Goal: Task Accomplishment & Management: Use online tool/utility

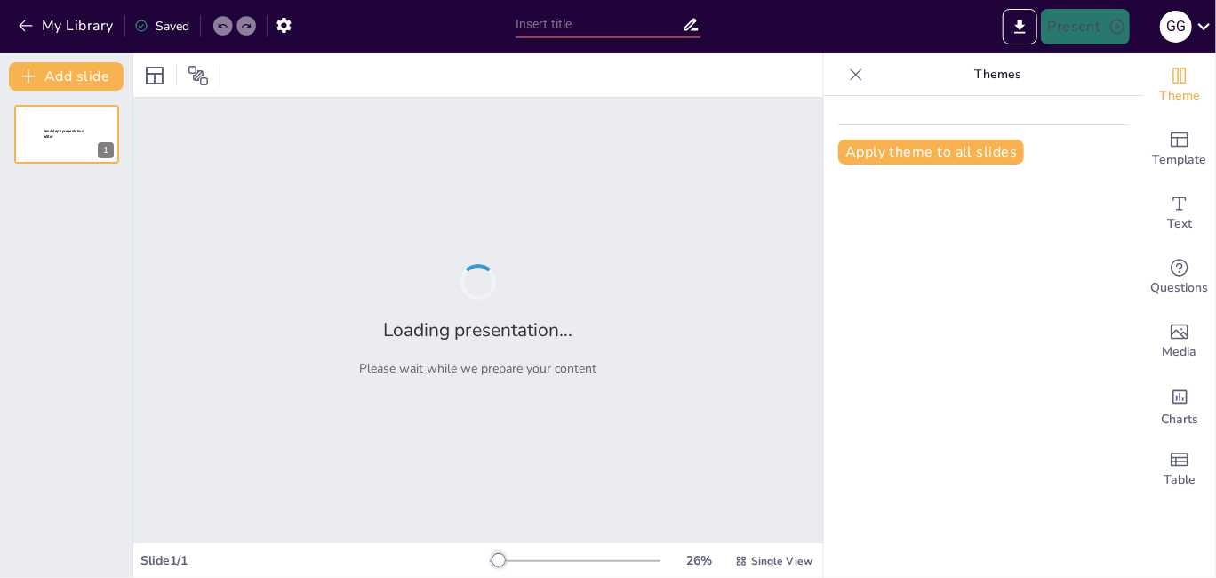
type input "New Sendsteps"
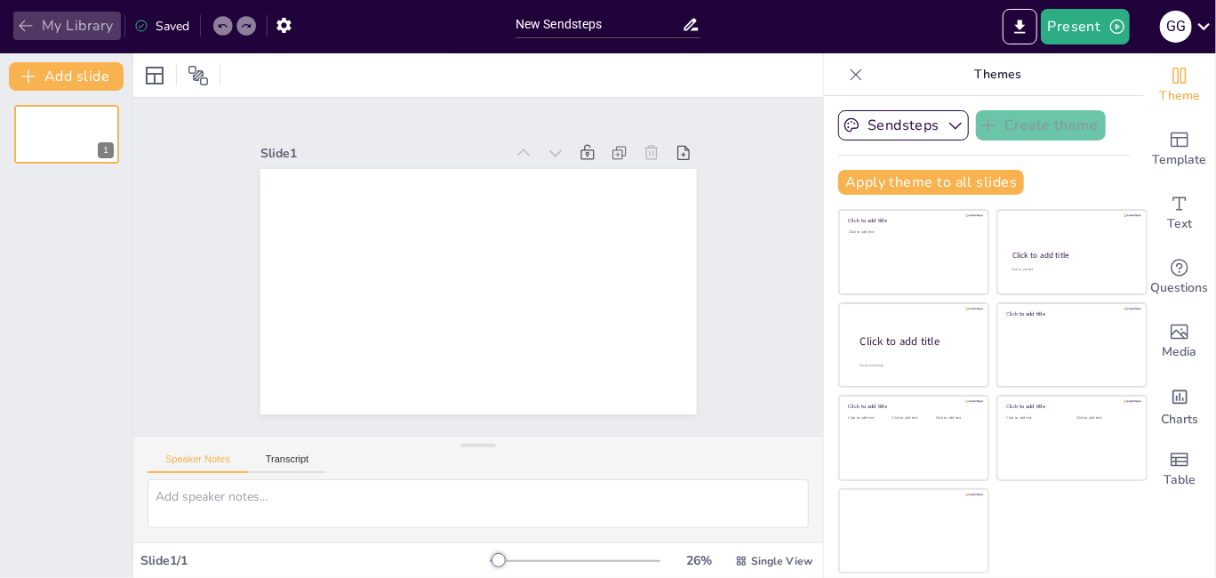
click at [31, 19] on icon "button" at bounding box center [26, 26] width 18 height 18
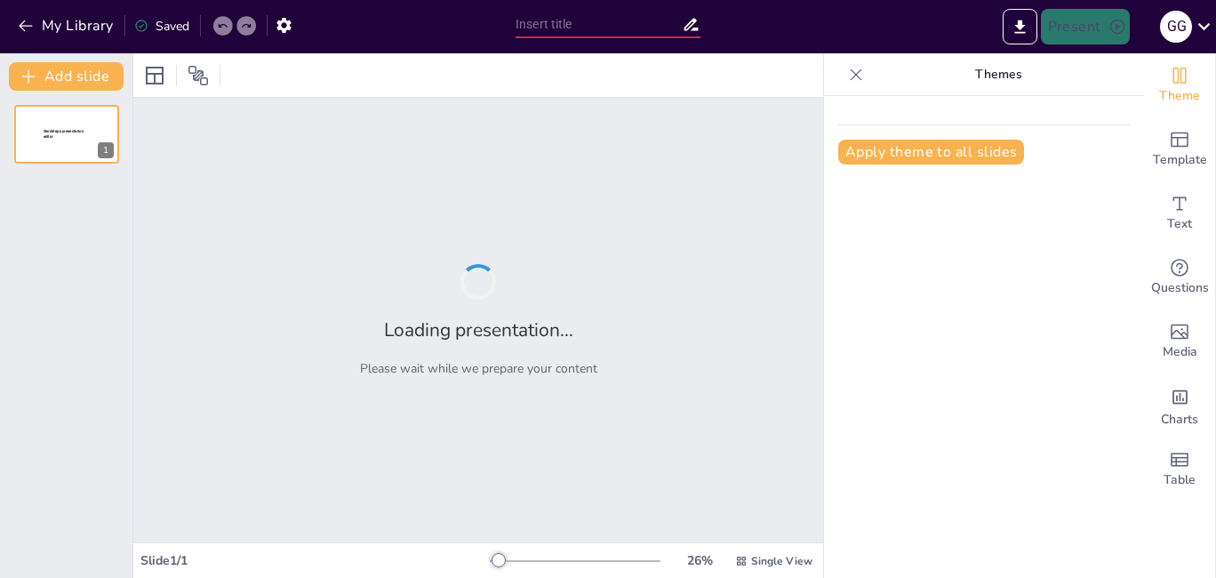
type input "Exploración Planetaria: Proyectos Clave de la NASA"
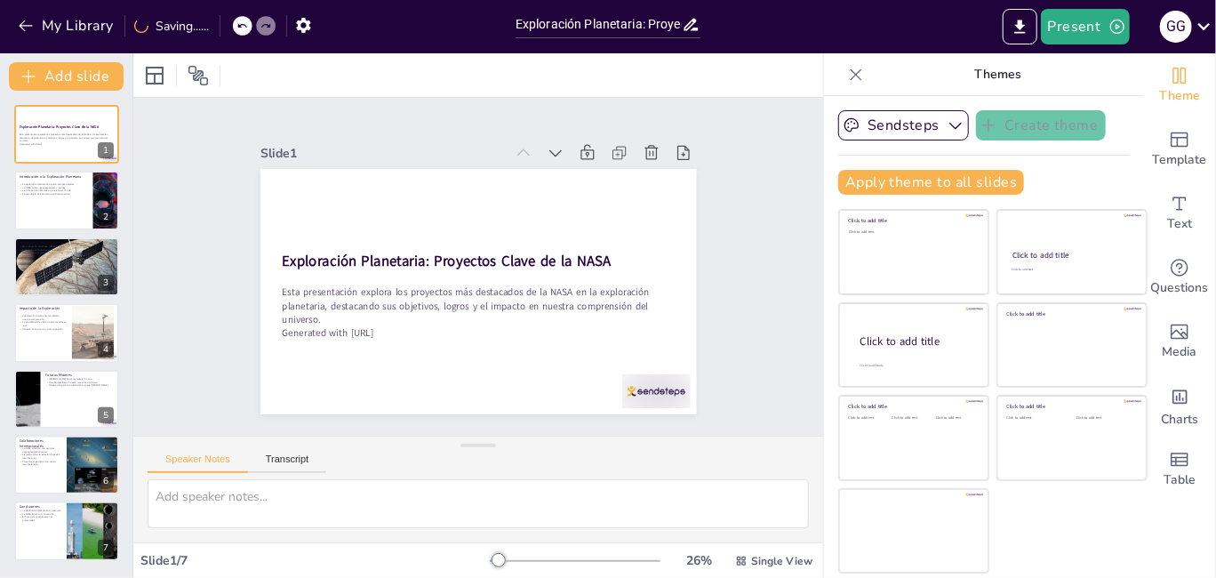
click at [715, 224] on div "Slide 1 Exploración Planetaria: Proyectos Clave de la NASA Esta presentación ex…" at bounding box center [478, 266] width 474 height 745
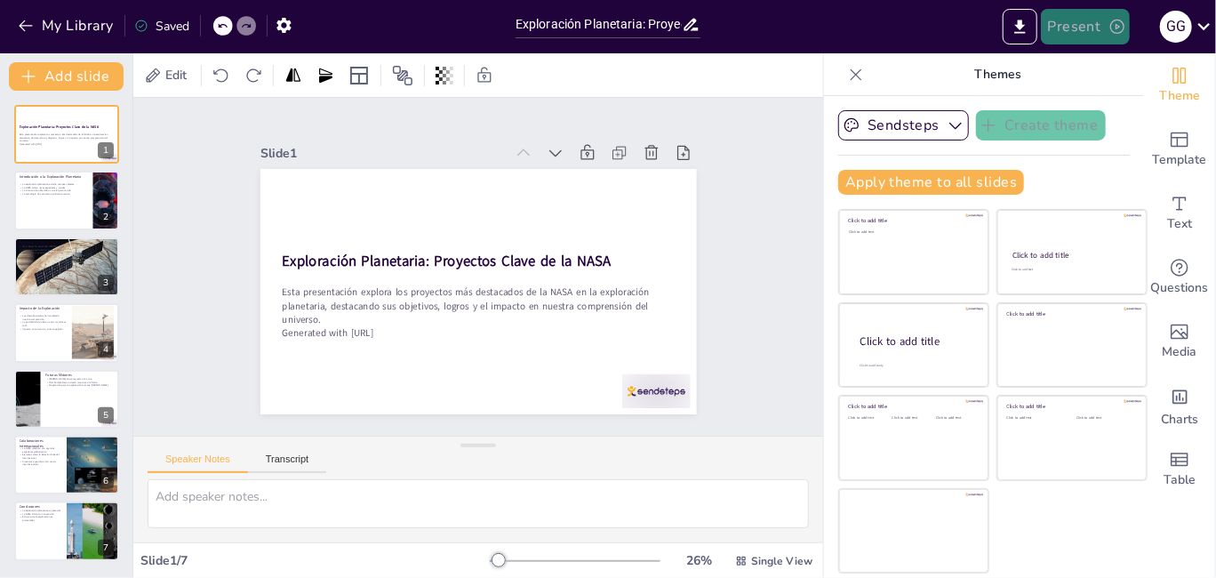
click at [1111, 26] on icon "button" at bounding box center [1117, 27] width 18 height 18
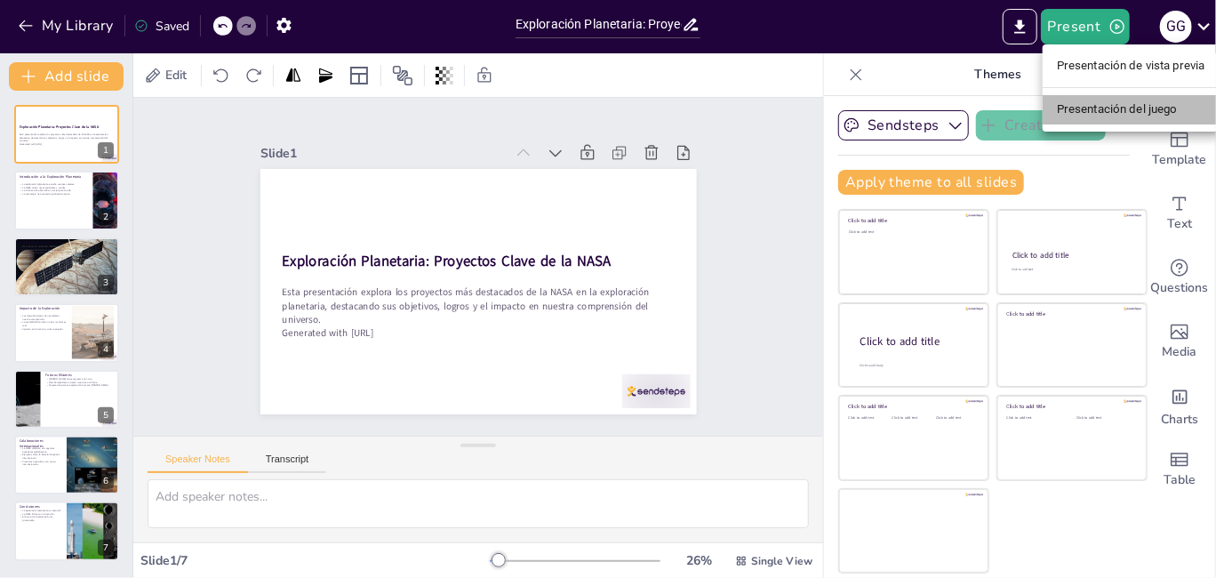
click at [1102, 103] on font "Presentación del juego" at bounding box center [1117, 109] width 121 height 13
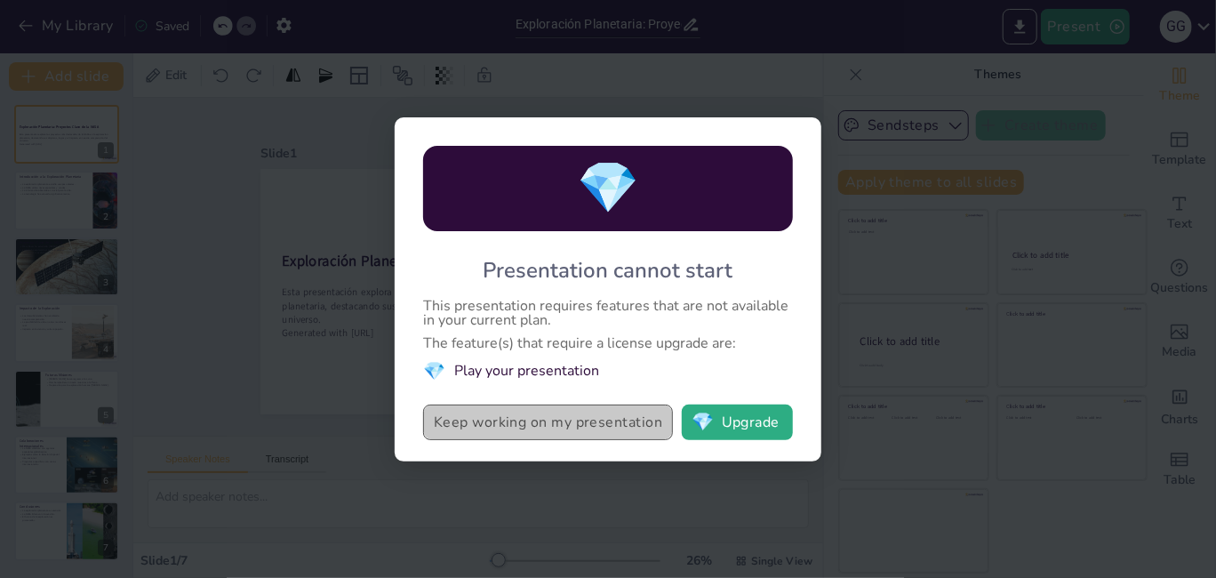
click at [606, 423] on button "Keep working on my presentation" at bounding box center [548, 422] width 250 height 36
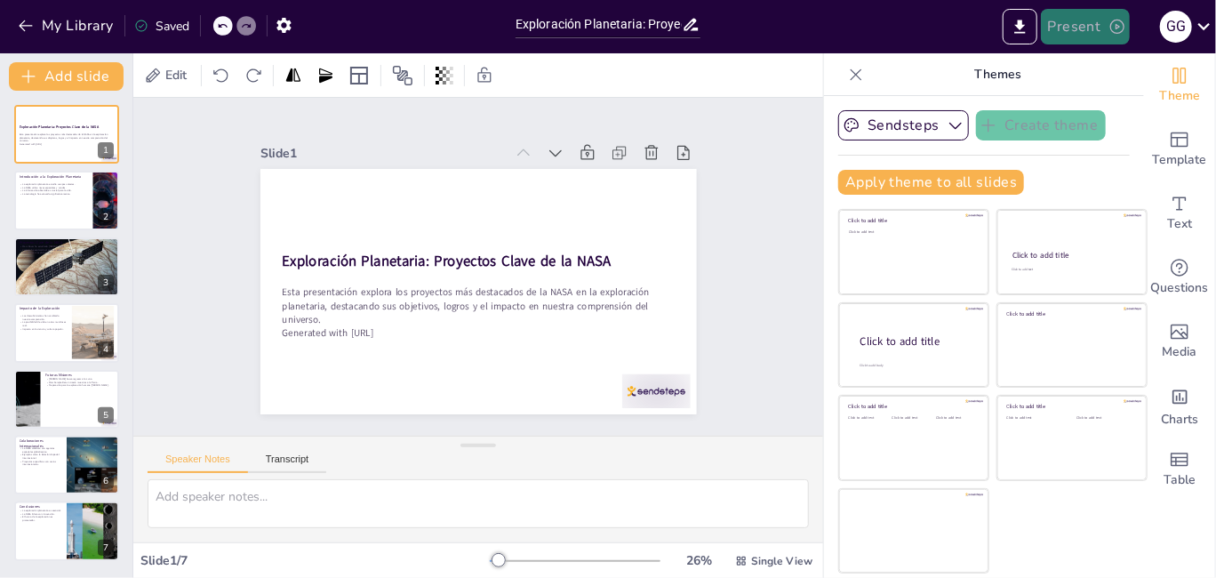
click at [1071, 27] on button "Present" at bounding box center [1085, 27] width 89 height 36
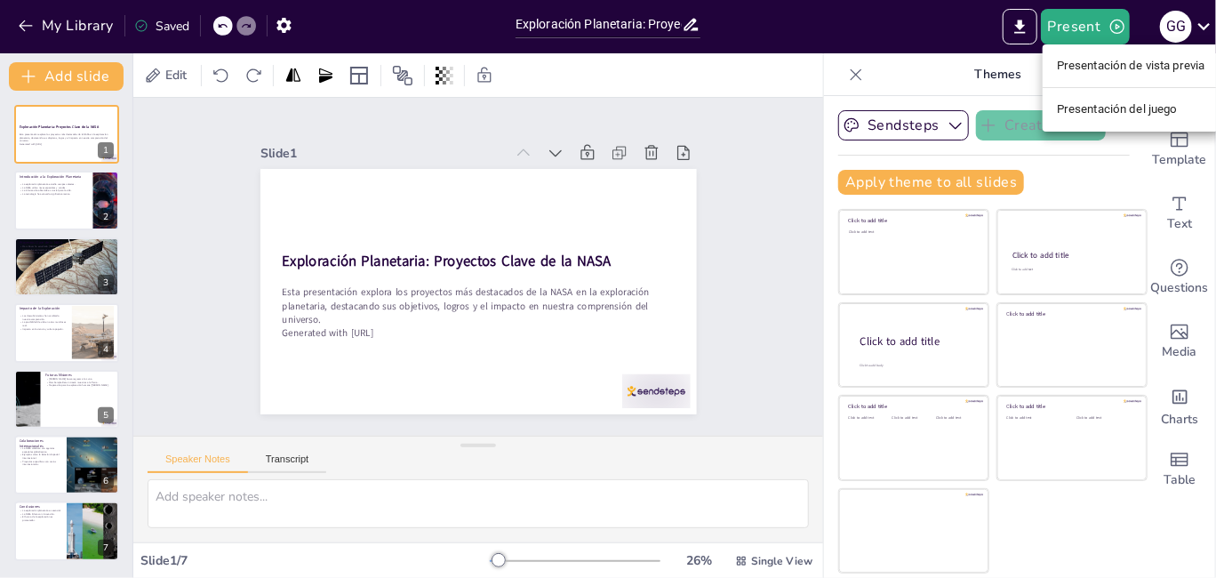
click at [1083, 74] on font "Presentación de vista previa" at bounding box center [1131, 66] width 148 height 18
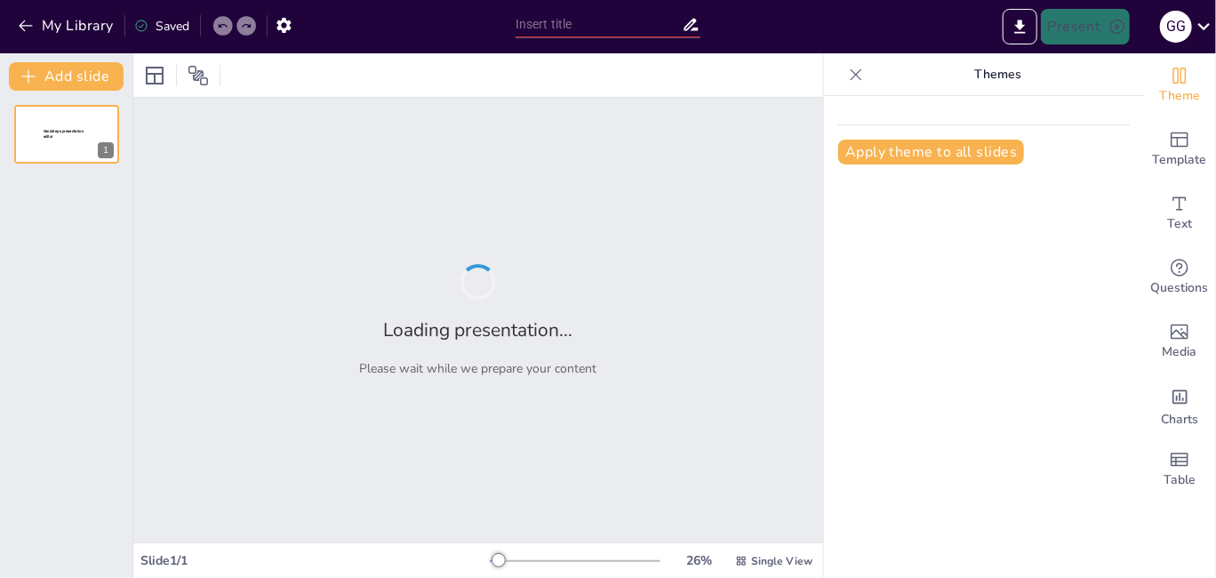
type input "Exploración Planetaria: Proyectos Clave de la NASA"
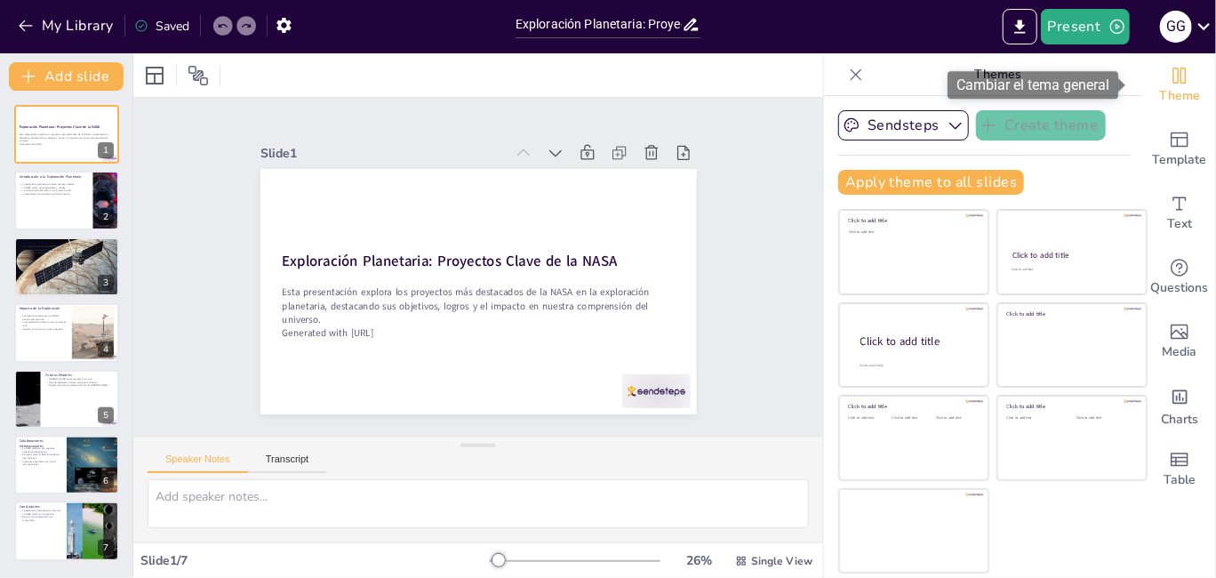
click at [1122, 76] on div "Cambiar el tema general" at bounding box center [1039, 85] width 183 height 28
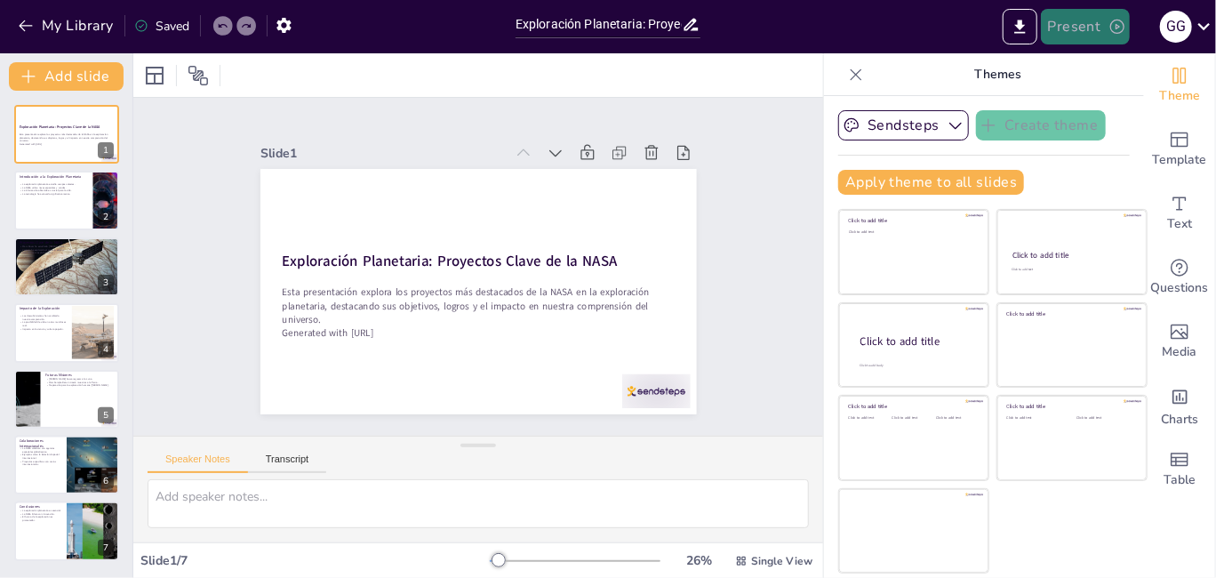
click at [1112, 39] on button "Present" at bounding box center [1085, 27] width 89 height 36
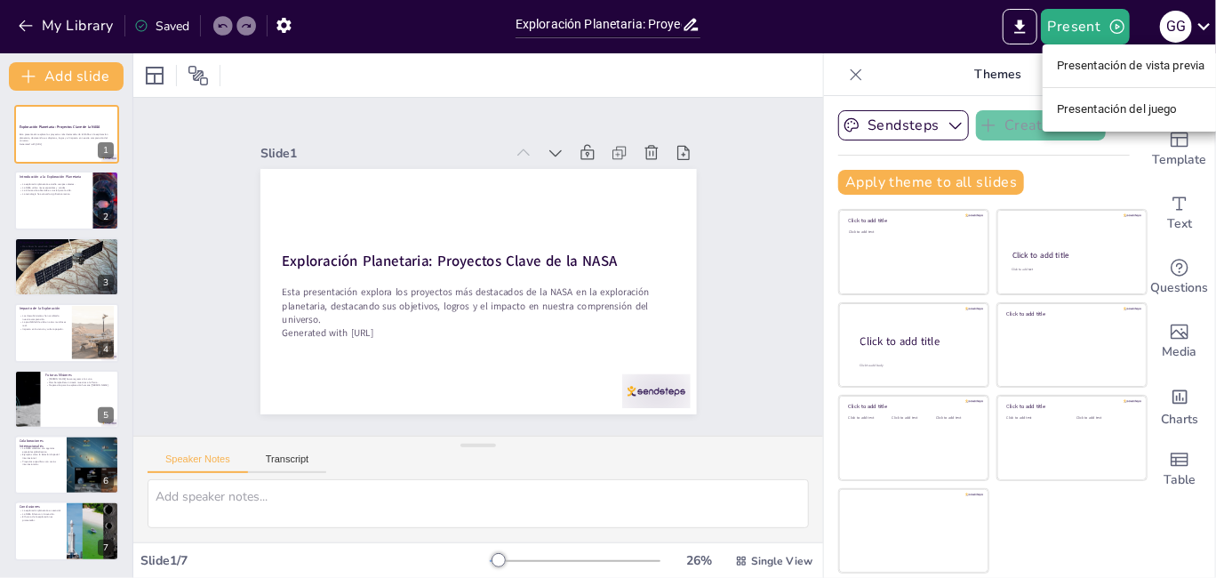
click at [1120, 79] on li "Presentación de vista previa" at bounding box center [1131, 66] width 177 height 28
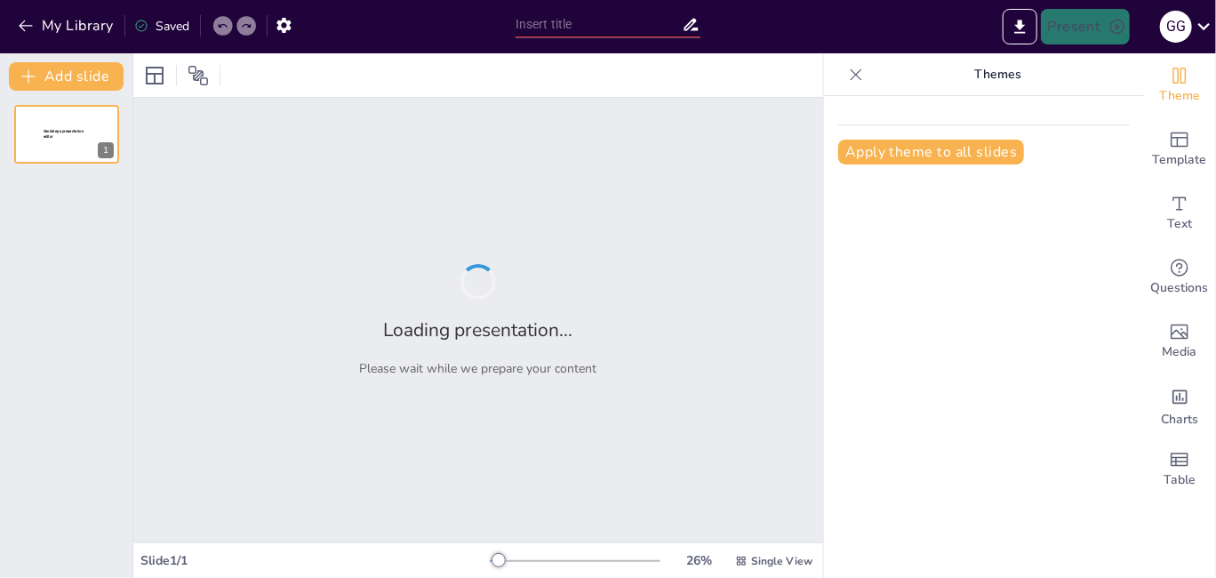
type input "Exploración Planetaria: Proyectos Clave de la NASA"
